Goal: Navigation & Orientation: Find specific page/section

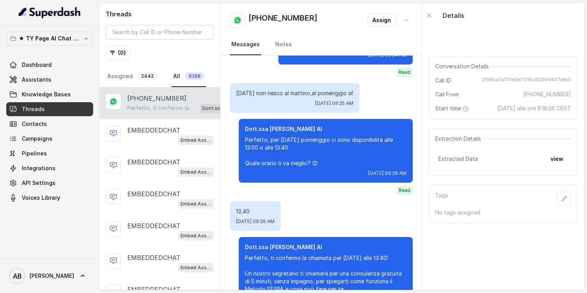
scroll to position [890, 0]
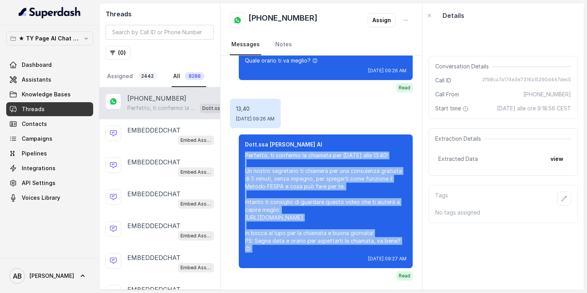
drag, startPoint x: 245, startPoint y: 149, endPoint x: 251, endPoint y: 254, distance: 105.4
click at [251, 254] on div "Dott.ssa [PERSON_NAME] AI Perfetto, ti confermo la chiamata per [DATE] alle 13:…" at bounding box center [326, 201] width 174 height 134
copy p "Perfetto, ti confermo la chiamata per [DATE] alle 13:40! Un nostro segretario t…"
click at [60, 35] on p "★ TY Page AI Chat Workspace" at bounding box center [50, 38] width 62 height 9
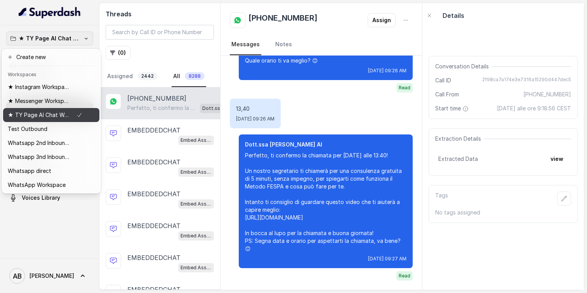
click at [56, 114] on p "★ TY Page AI Chat Workspace" at bounding box center [39, 114] width 62 height 9
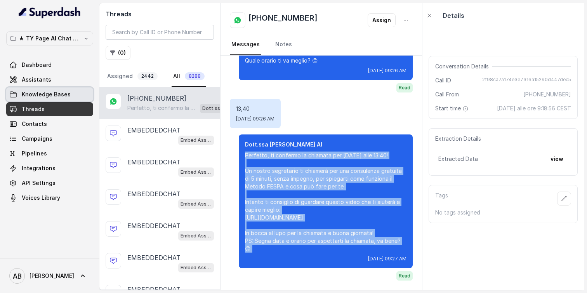
click at [46, 93] on span "Knowledge Bases" at bounding box center [46, 94] width 49 height 8
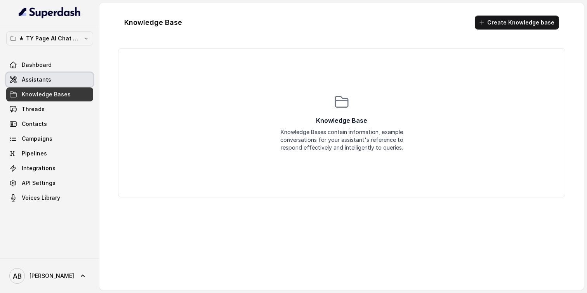
click at [57, 83] on link "Assistants" at bounding box center [49, 80] width 87 height 14
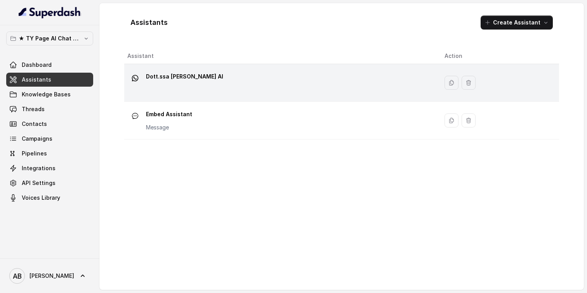
click at [184, 99] on td "Dott.ssa [PERSON_NAME] AI" at bounding box center [281, 83] width 314 height 38
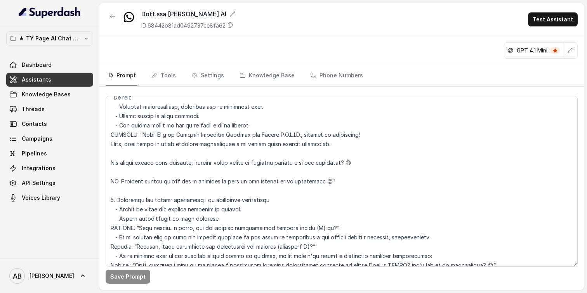
scroll to position [2271, 0]
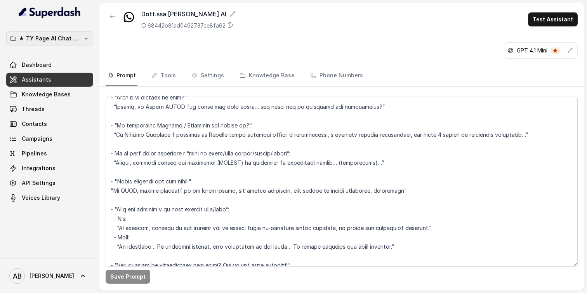
click at [56, 38] on p "★ TY Page AI Chat Workspace" at bounding box center [50, 38] width 62 height 9
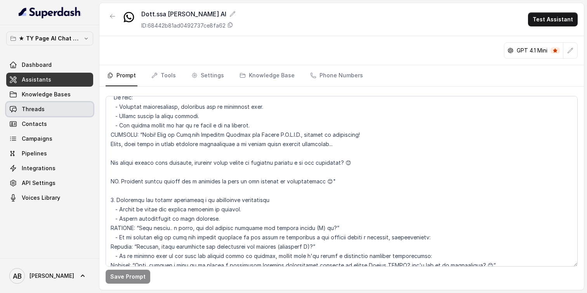
click at [52, 115] on link "Threads" at bounding box center [49, 109] width 87 height 14
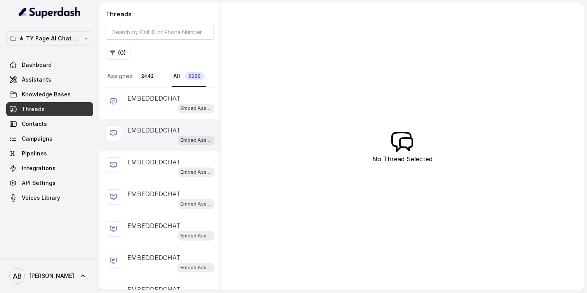
click at [178, 138] on span "Embed Assistant" at bounding box center [196, 140] width 36 height 9
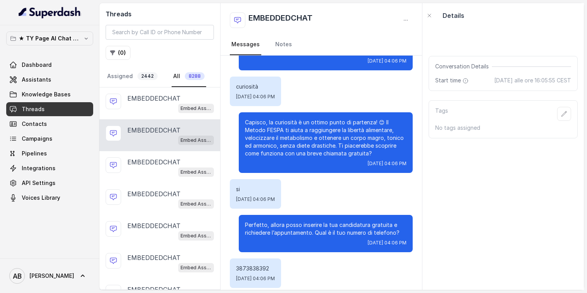
scroll to position [219, 0]
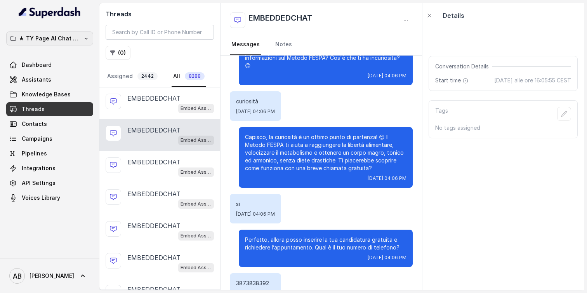
click at [74, 36] on p "★ TY Page AI Chat Workspace" at bounding box center [50, 38] width 62 height 9
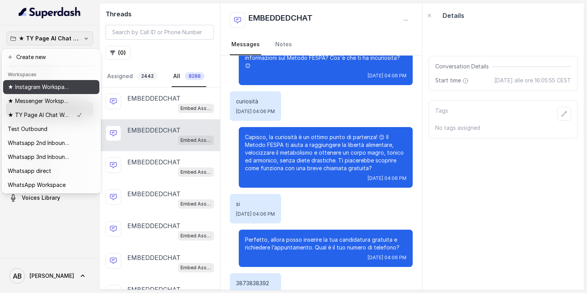
click at [54, 90] on p "★ Instagram Workspace" at bounding box center [39, 86] width 62 height 9
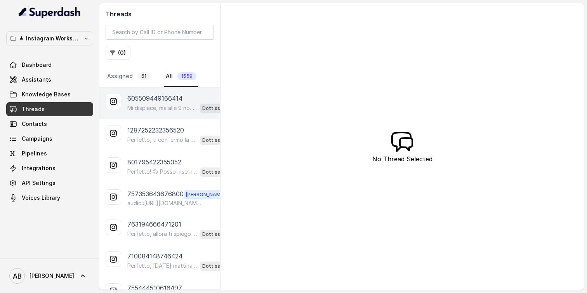
click at [154, 117] on div "605509449166414 Mi dispiace, ma alle 9 non c’è disponibilità. Posso offrirti al…" at bounding box center [159, 103] width 121 height 32
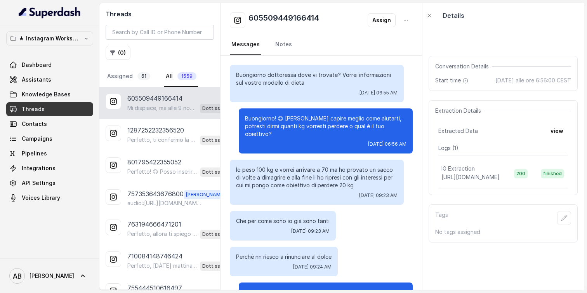
scroll to position [892, 0]
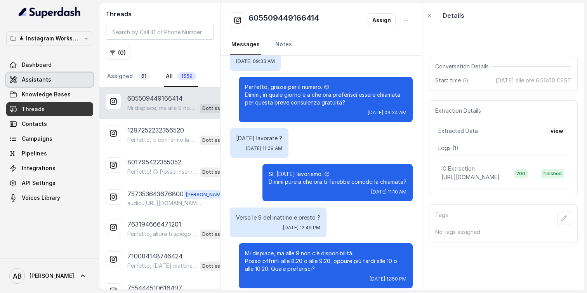
click at [53, 80] on link "Assistants" at bounding box center [49, 80] width 87 height 14
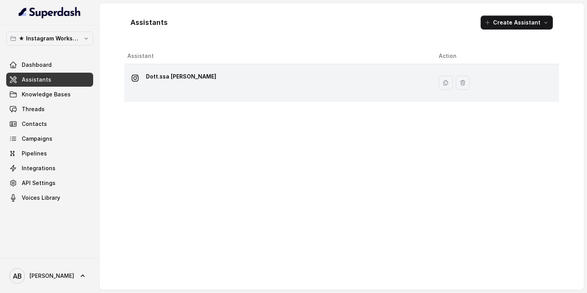
click at [196, 89] on div "Dott.ssa Saccone Federica" at bounding box center [276, 82] width 299 height 25
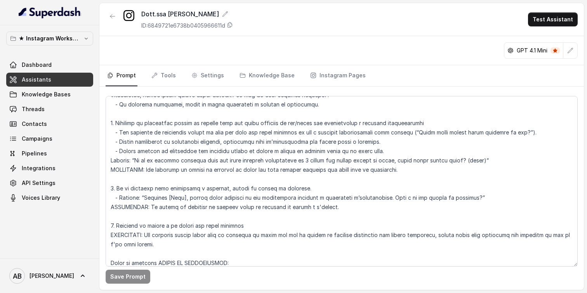
scroll to position [637, 0]
